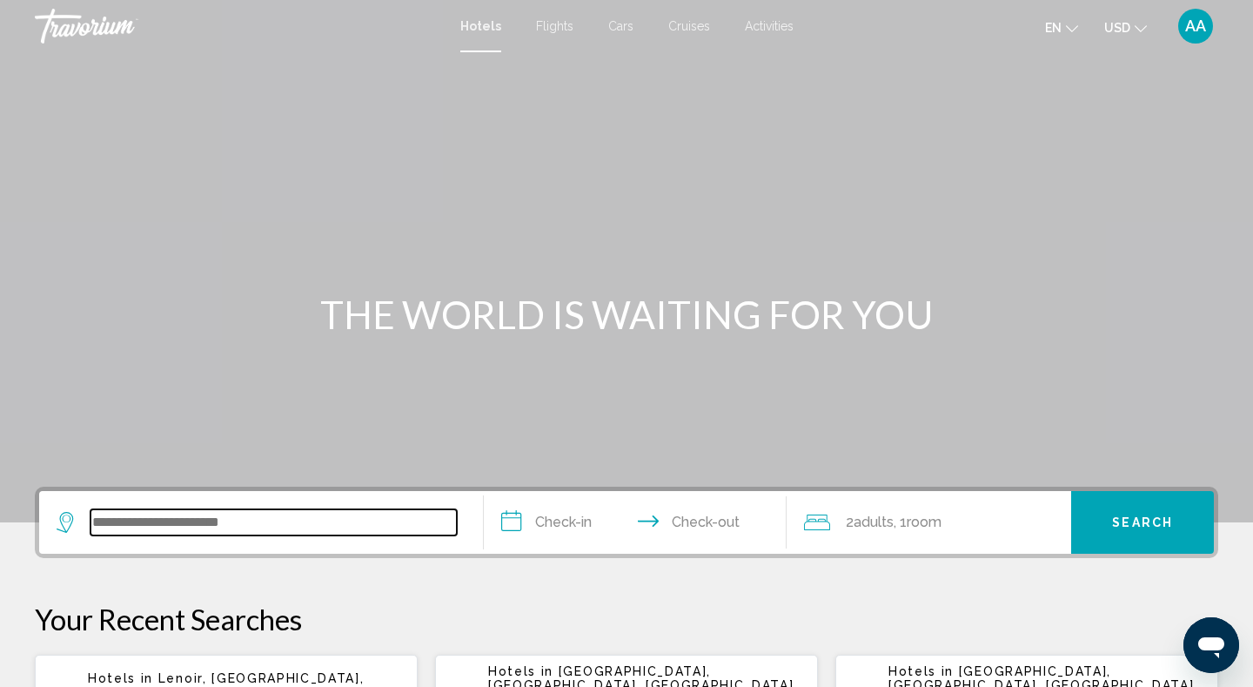
click at [176, 521] on input "Search widget" at bounding box center [274, 522] width 366 height 26
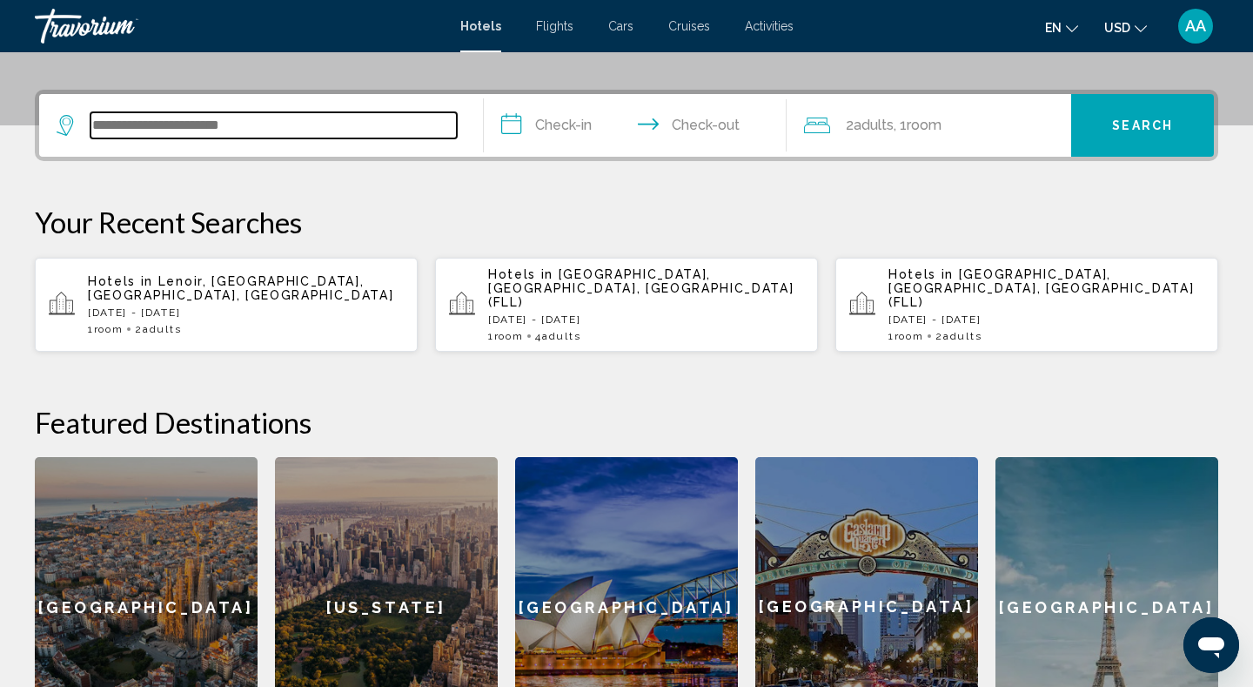
scroll to position [430, 0]
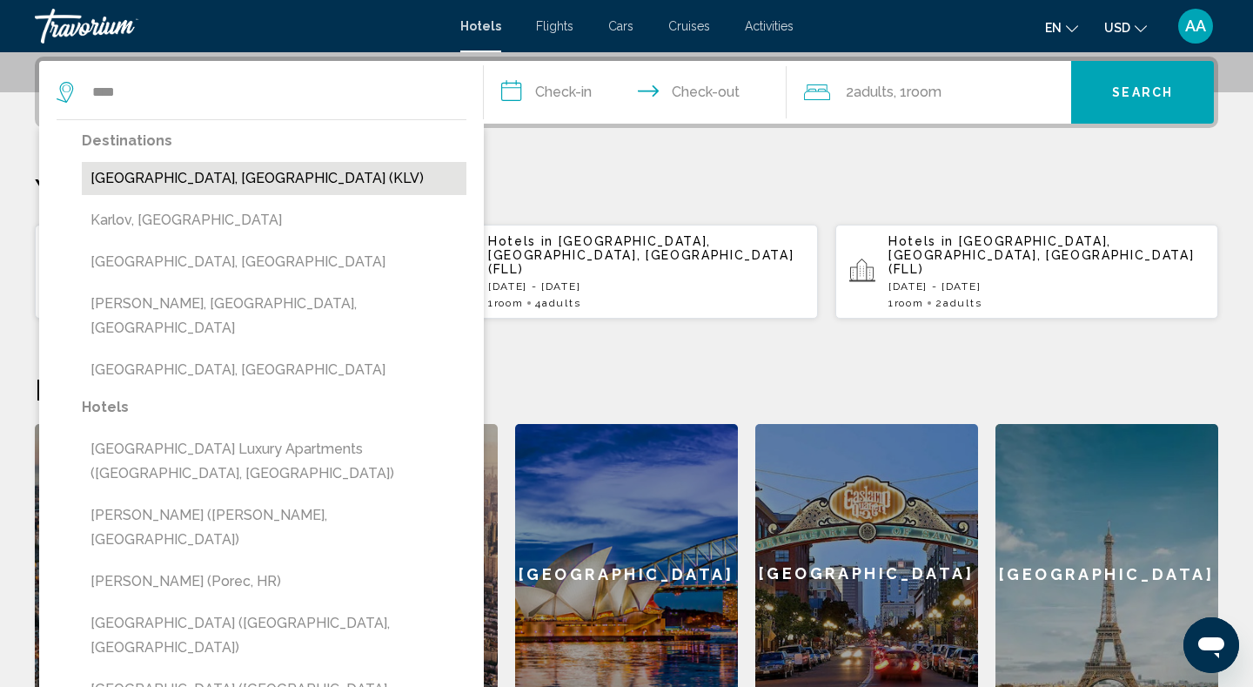
drag, startPoint x: 176, startPoint y: 521, endPoint x: 217, endPoint y: 176, distance: 347.1
click at [217, 176] on button "[GEOGRAPHIC_DATA], [GEOGRAPHIC_DATA] (KLV)" at bounding box center [274, 178] width 385 height 33
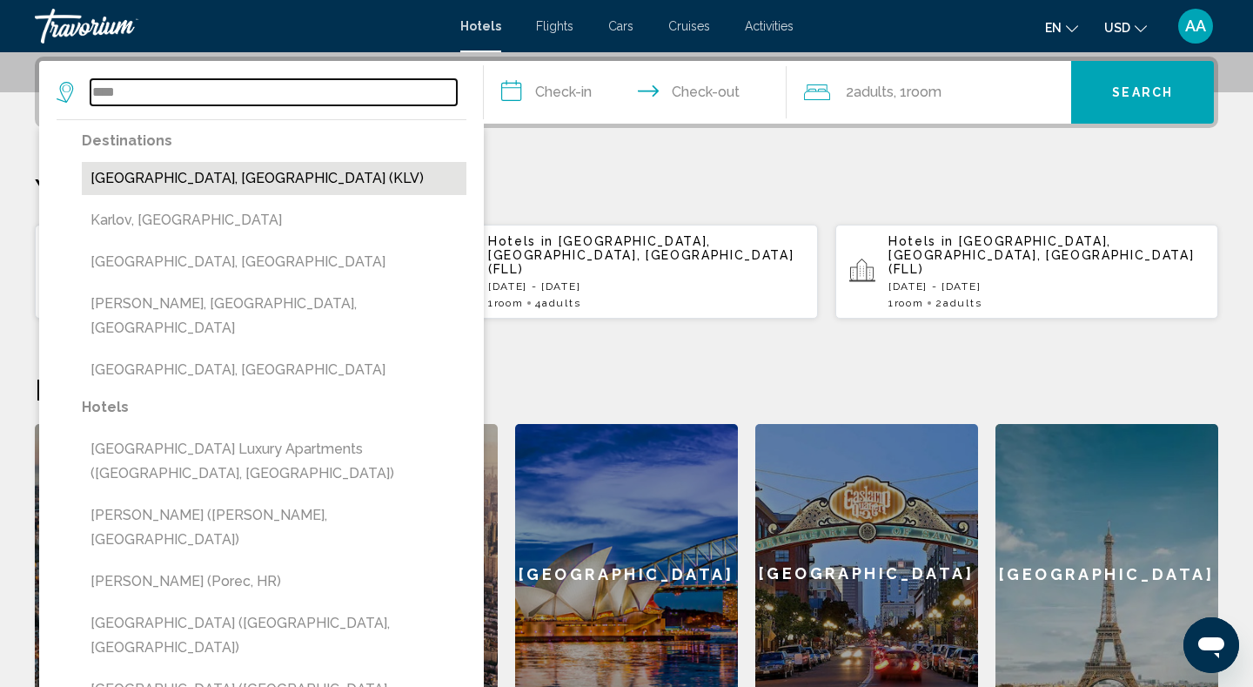
type input "**********"
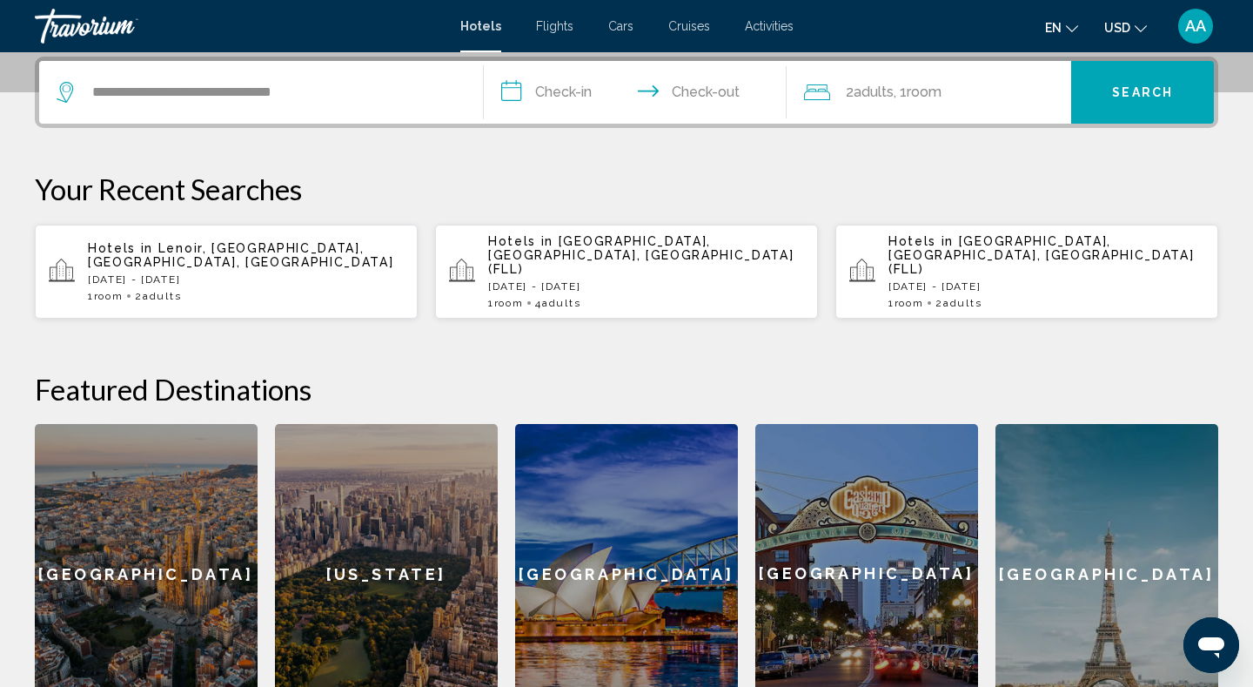
click at [563, 91] on input "**********" at bounding box center [639, 95] width 310 height 68
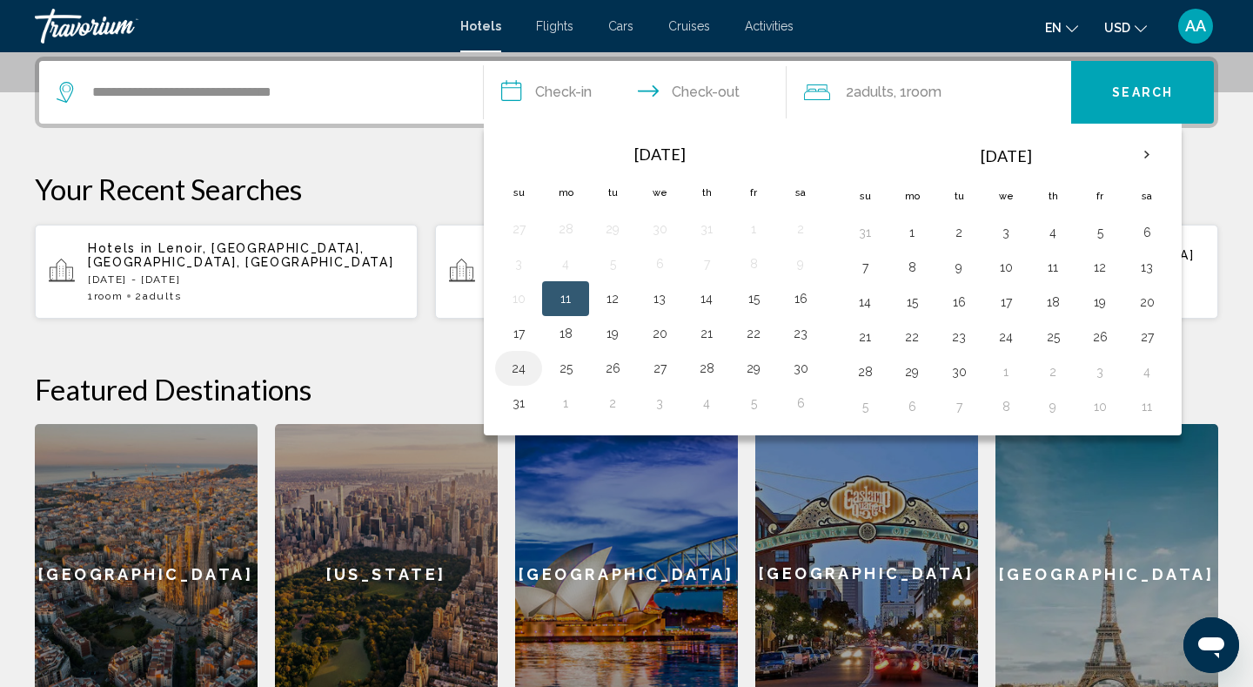
click at [516, 371] on button "24" at bounding box center [519, 368] width 28 height 24
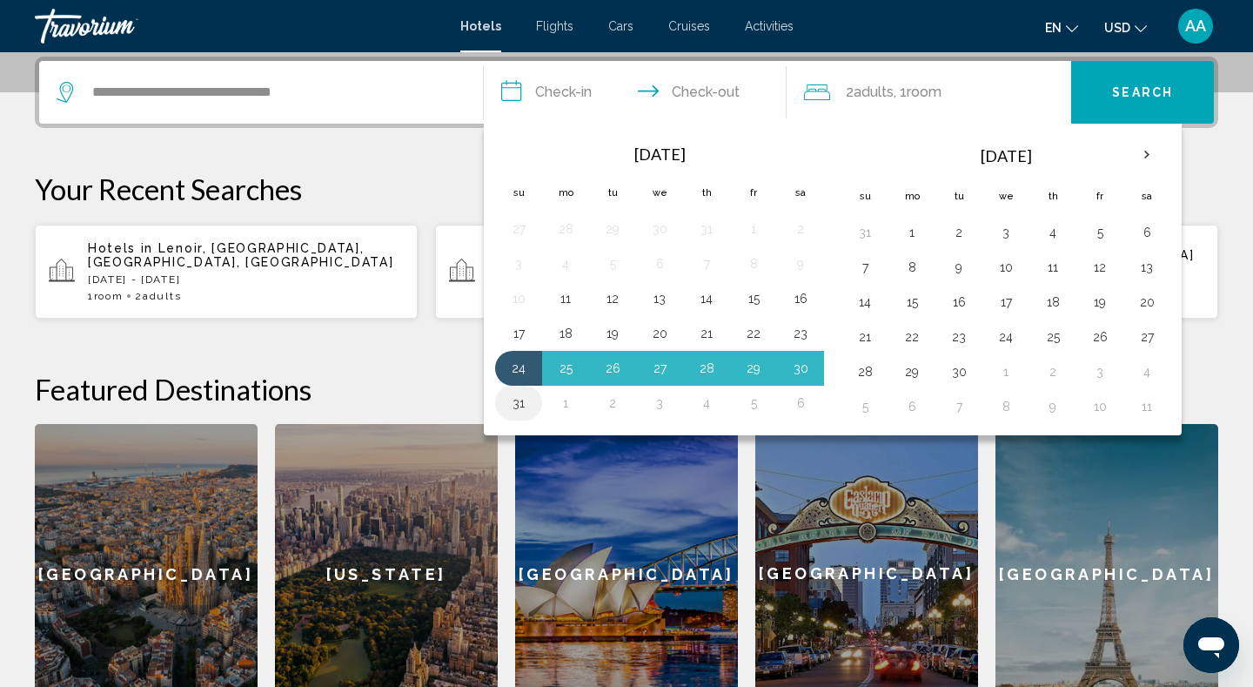
click at [515, 406] on button "31" at bounding box center [519, 403] width 28 height 24
type input "**********"
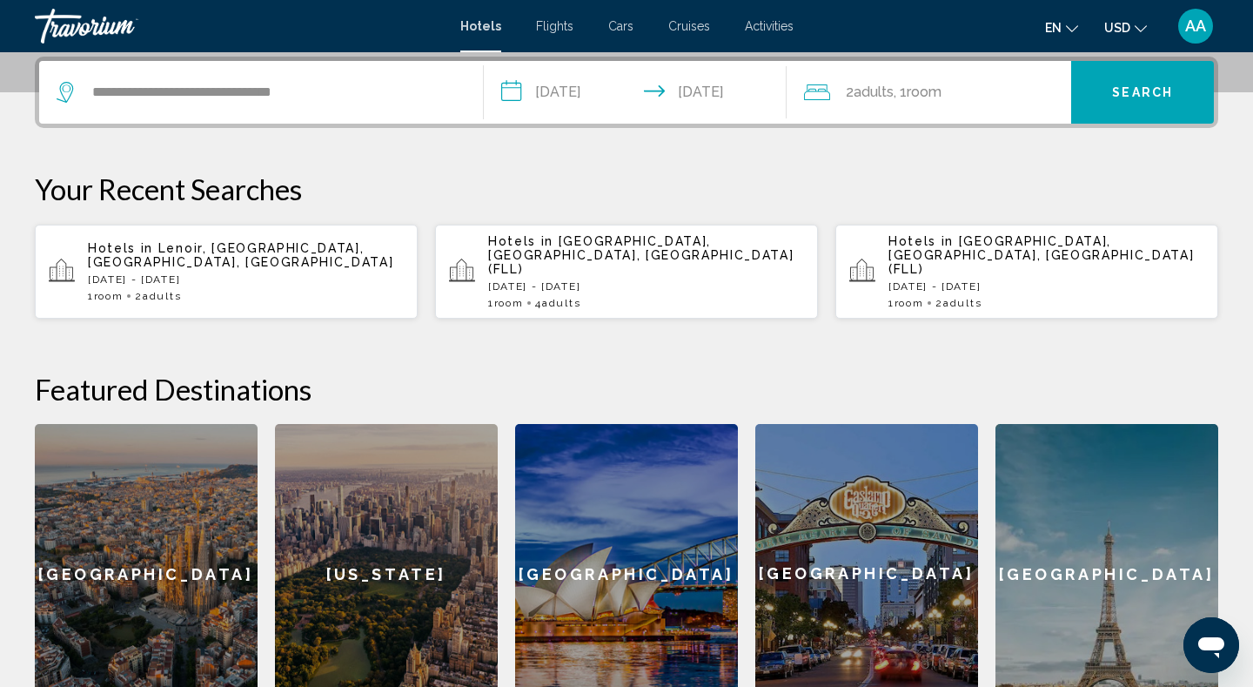
click at [1128, 97] on span "Search" at bounding box center [1142, 93] width 61 height 14
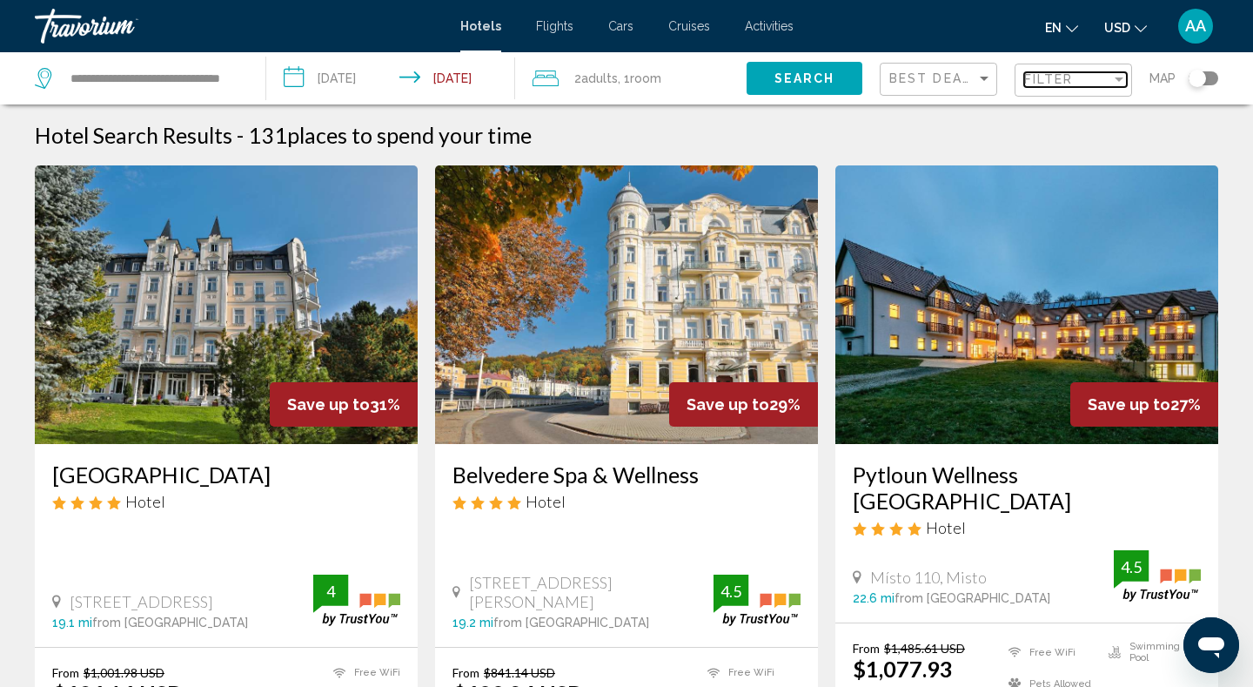
click at [1053, 80] on span "Filter" at bounding box center [1050, 79] width 50 height 14
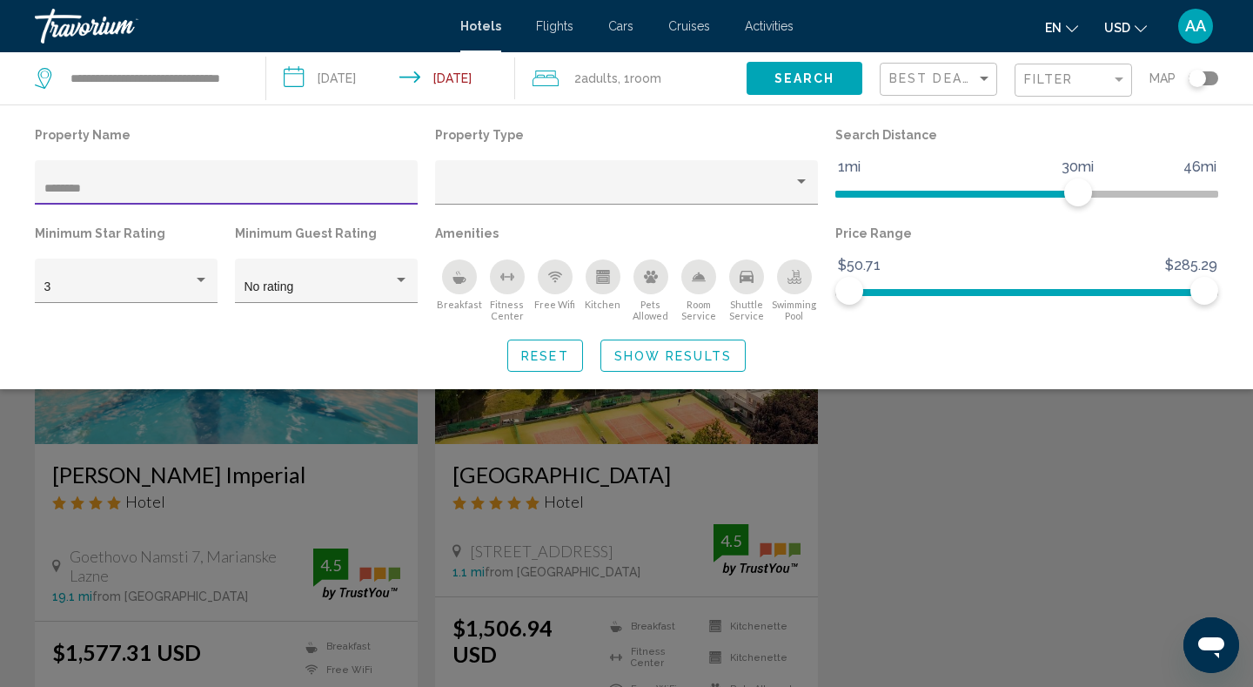
type input "********"
click at [675, 362] on span "Show Results" at bounding box center [674, 356] width 118 height 14
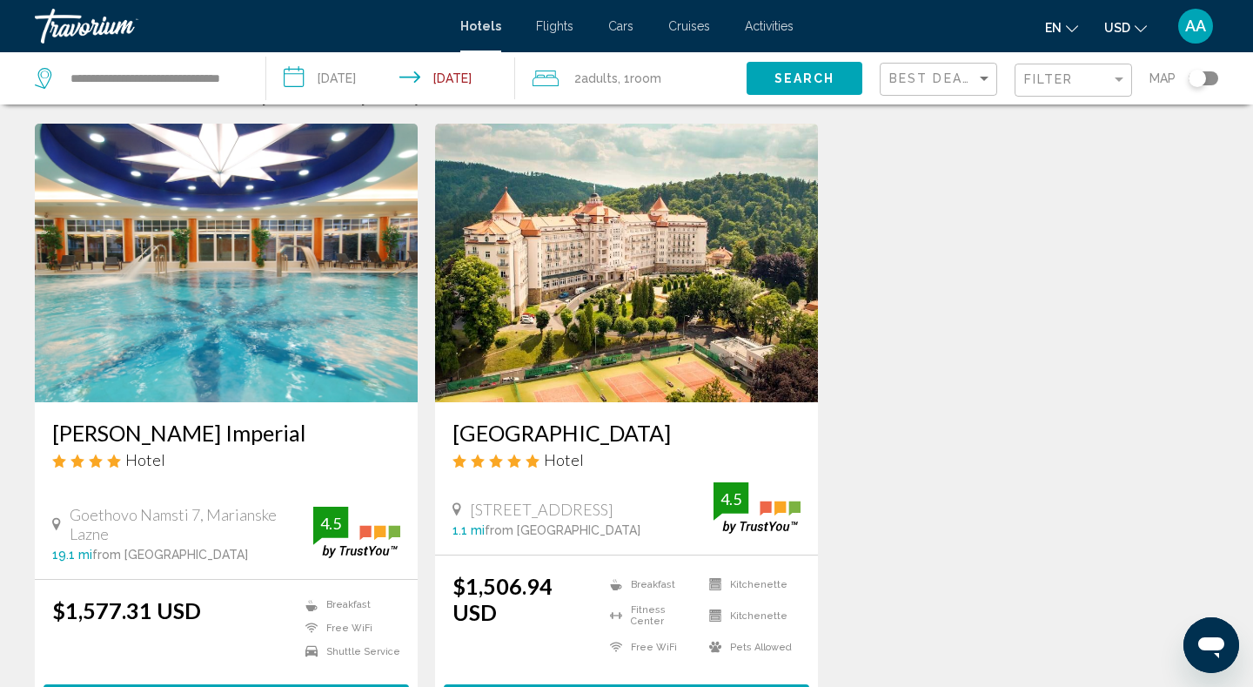
scroll to position [7, 0]
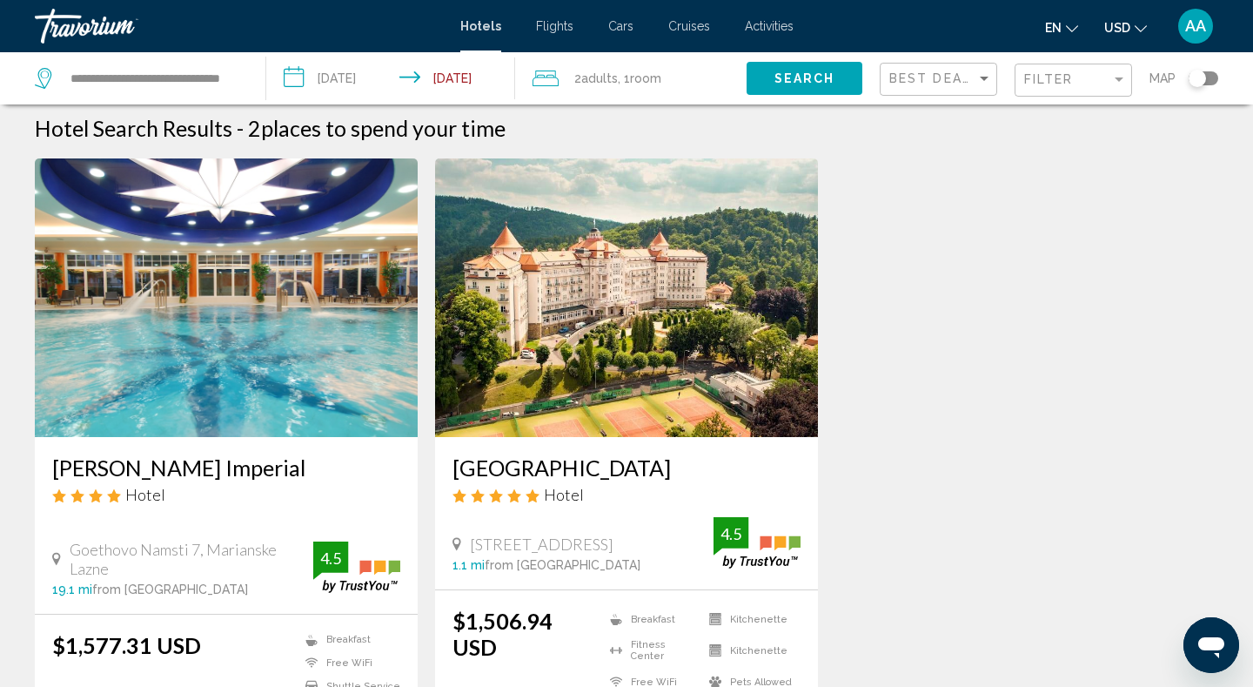
click at [693, 307] on img "Main content" at bounding box center [626, 297] width 383 height 279
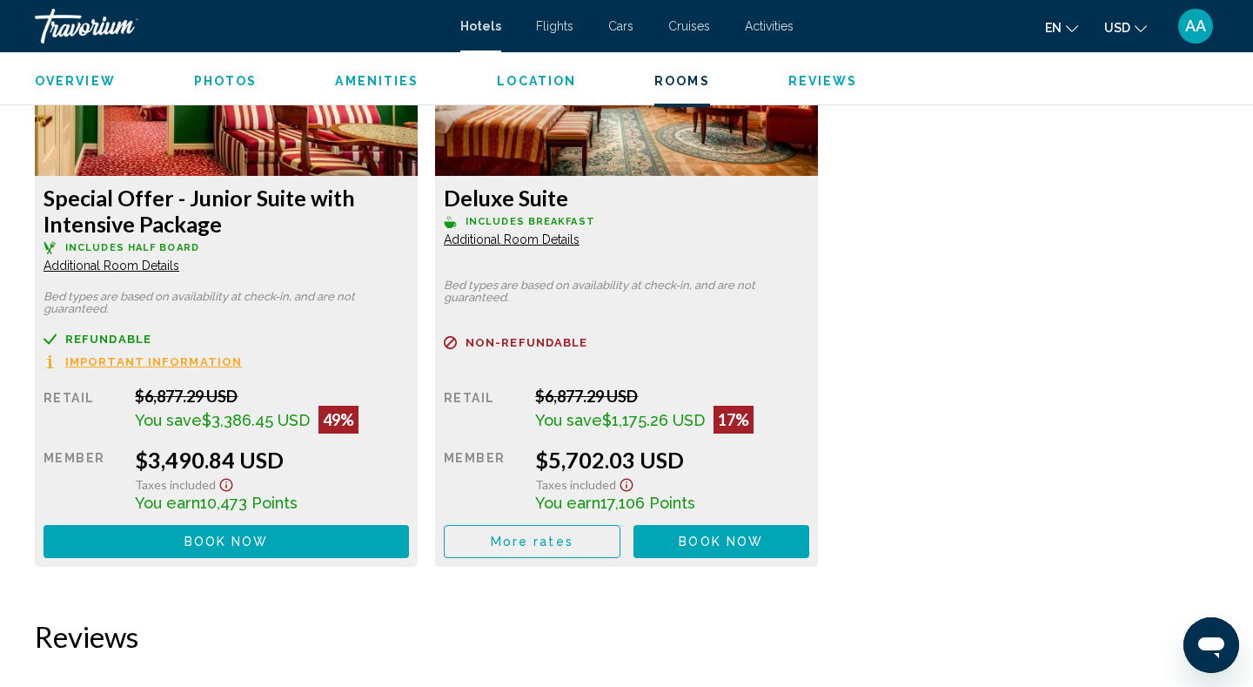
scroll to position [6107, 0]
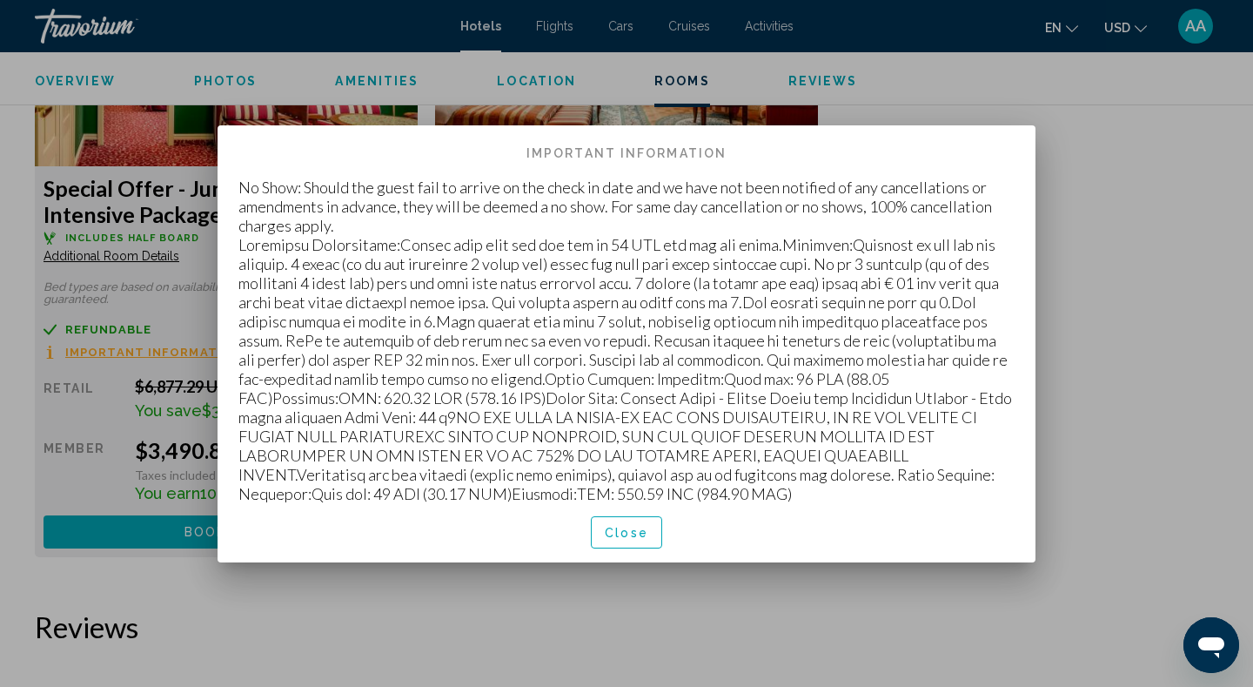
scroll to position [0, 0]
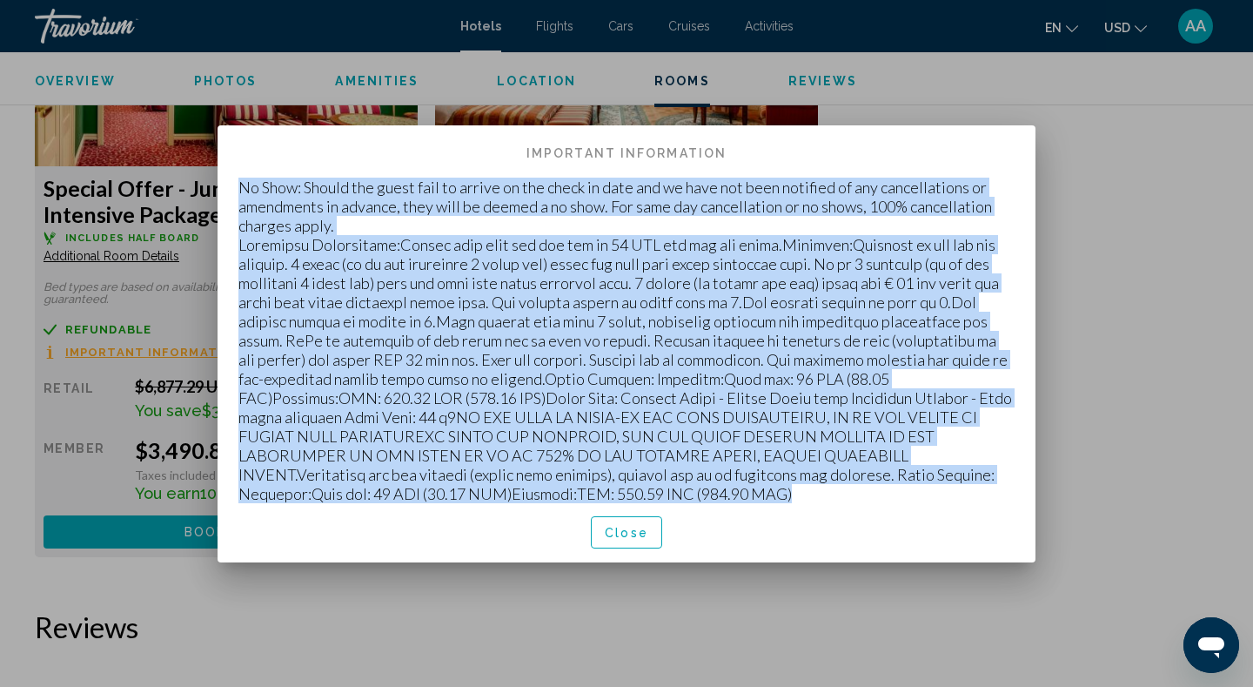
drag, startPoint x: 551, startPoint y: 495, endPoint x: 232, endPoint y: 182, distance: 447.5
click at [232, 182] on div "No Show: Should the guest fail to arrive on the check in date and we have not b…" at bounding box center [627, 341] width 818 height 326
click at [622, 531] on span "Close" at bounding box center [627, 533] width 44 height 14
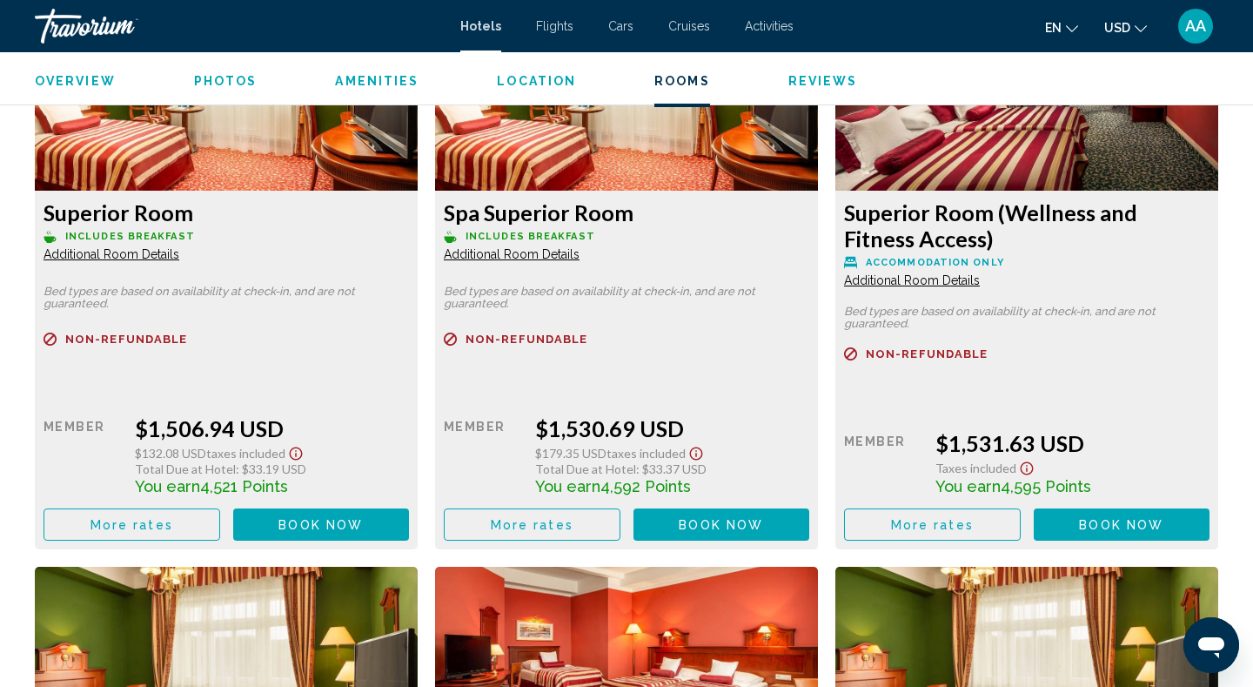
scroll to position [2500, 0]
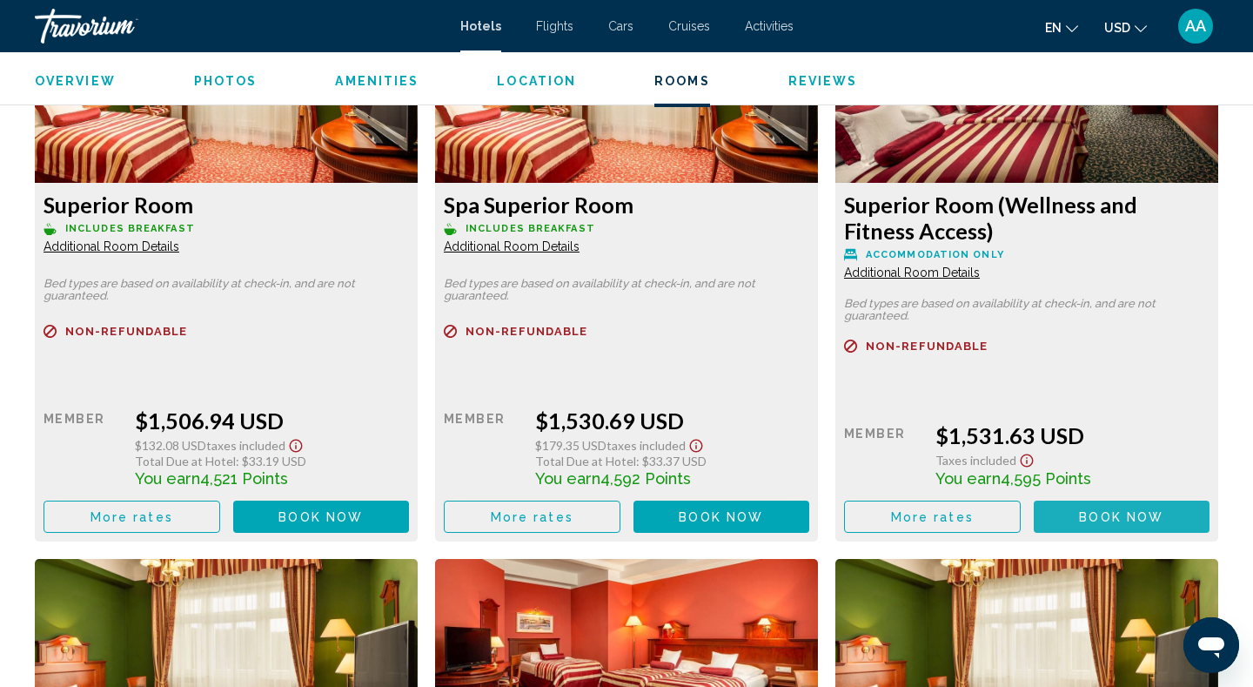
click at [1112, 520] on span "Book now" at bounding box center [1121, 517] width 84 height 14
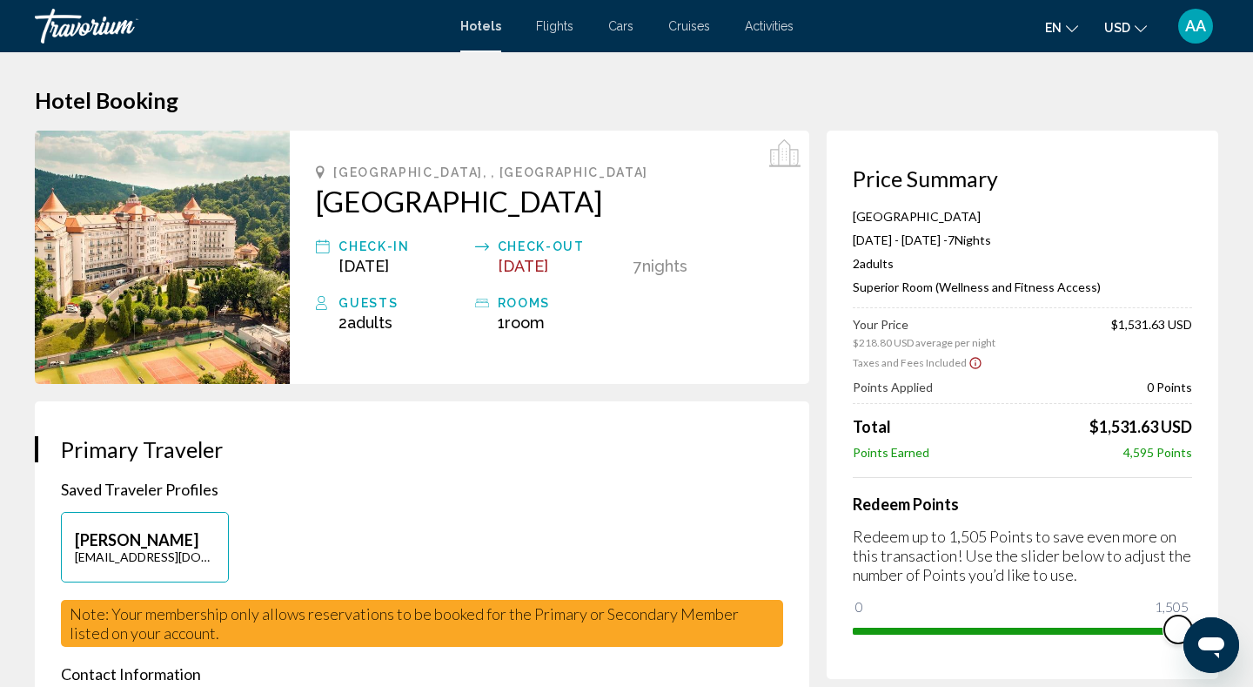
drag, startPoint x: 2053, startPoint y: 1226, endPoint x: 1206, endPoint y: 632, distance: 1034.3
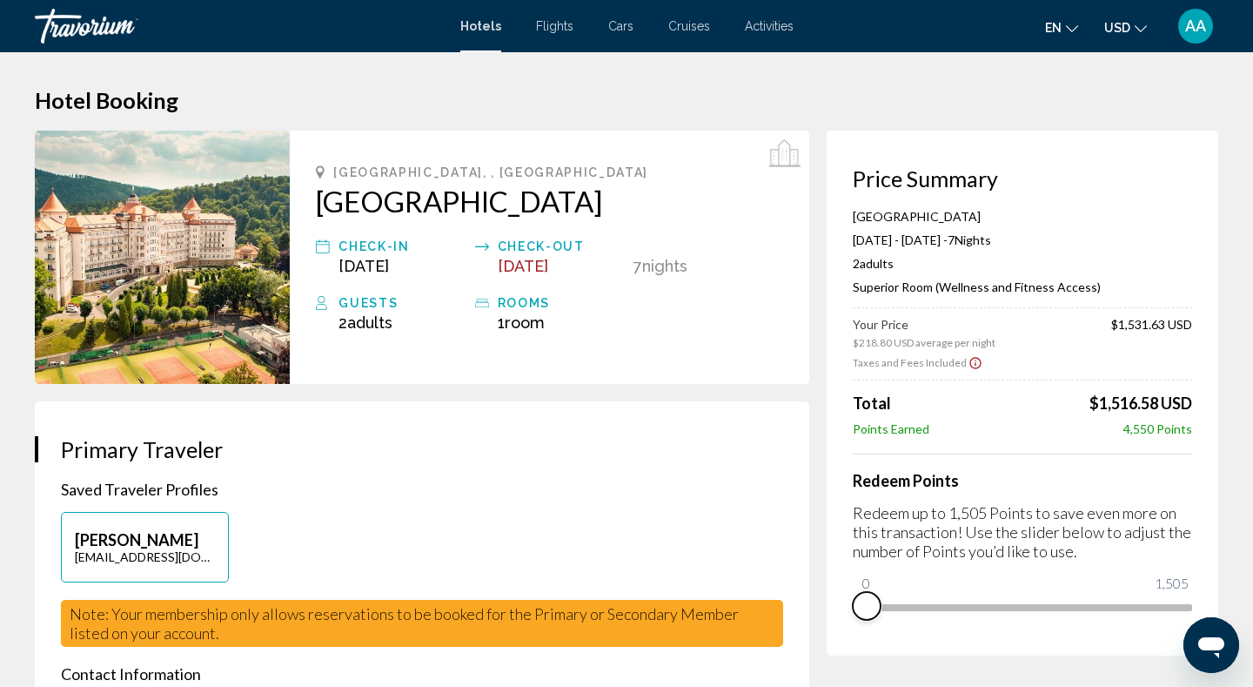
drag, startPoint x: 1170, startPoint y: 628, endPoint x: 836, endPoint y: 642, distance: 334.5
click at [836, 642] on div "Price Summary Spa Hotel Imperial [DATE] - [DATE] - 7 Night Nights 2 Adult Adult…" at bounding box center [1023, 393] width 392 height 525
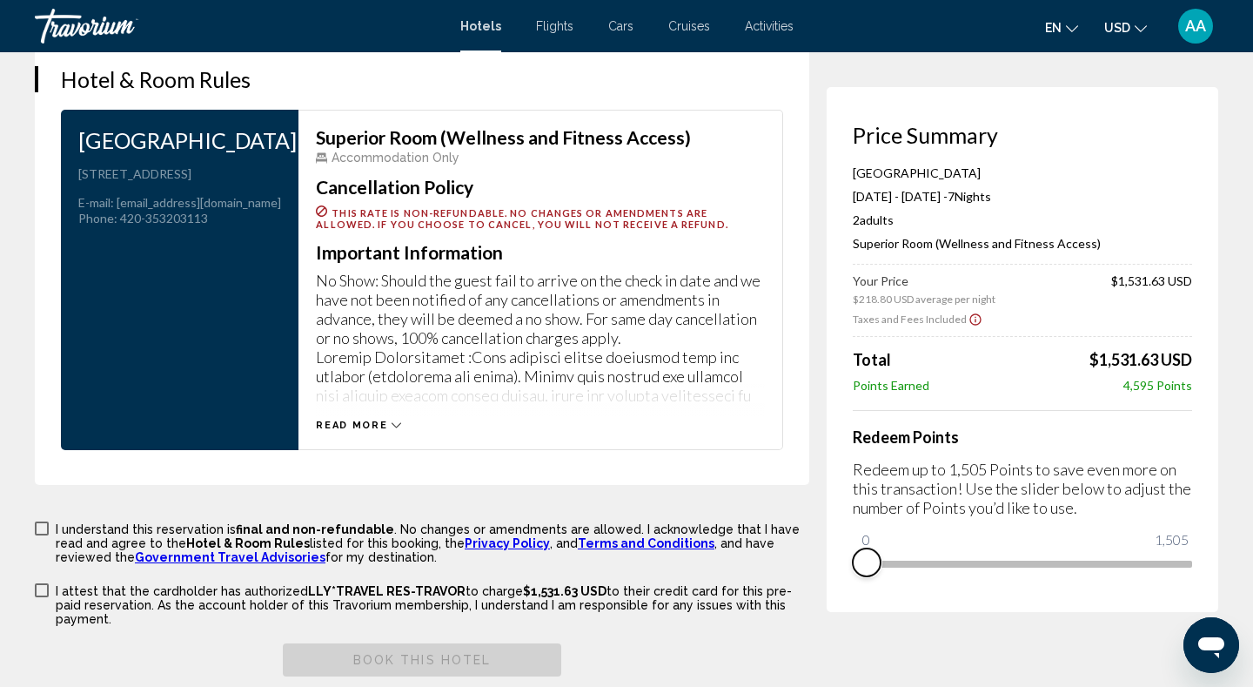
scroll to position [2290, 0]
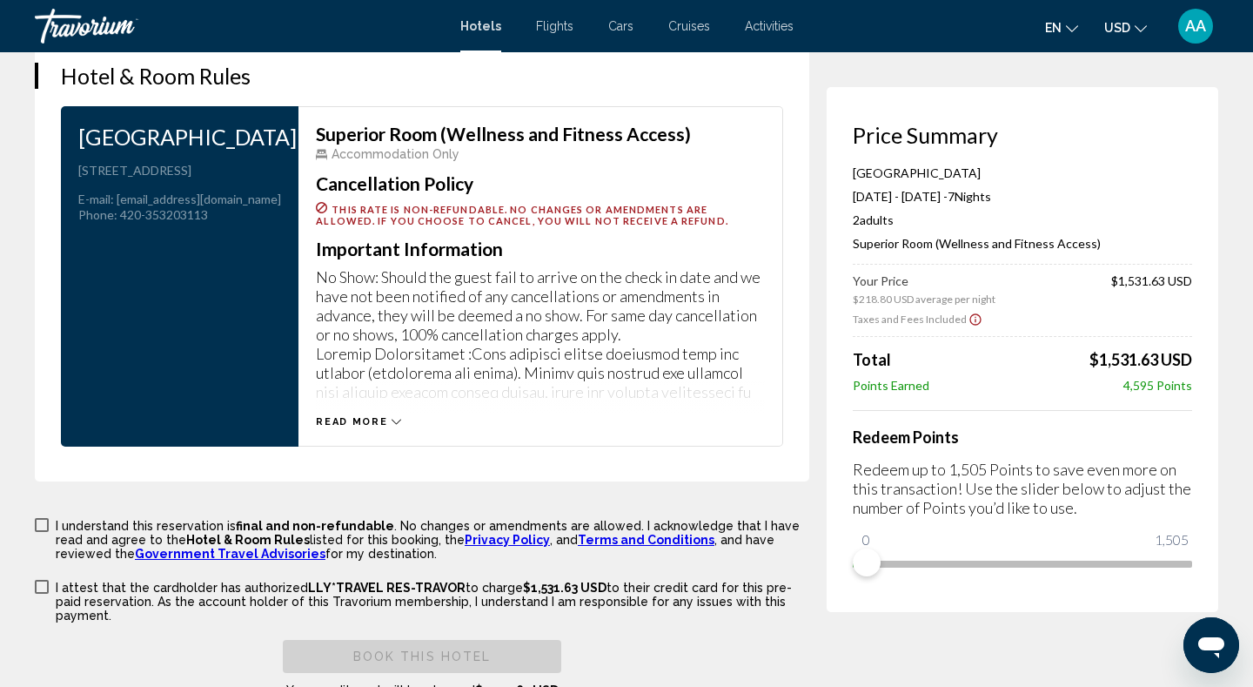
click at [392, 418] on icon "Main content" at bounding box center [397, 422] width 10 height 10
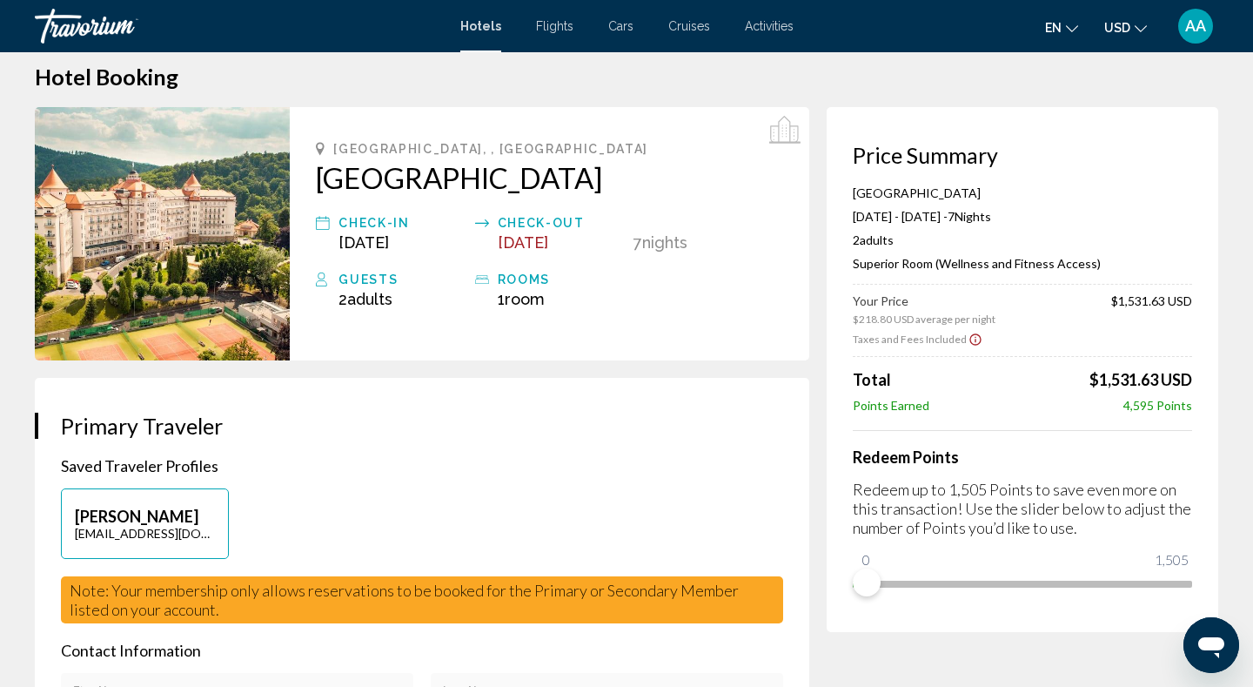
scroll to position [0, 0]
